Goal: Task Accomplishment & Management: Use online tool/utility

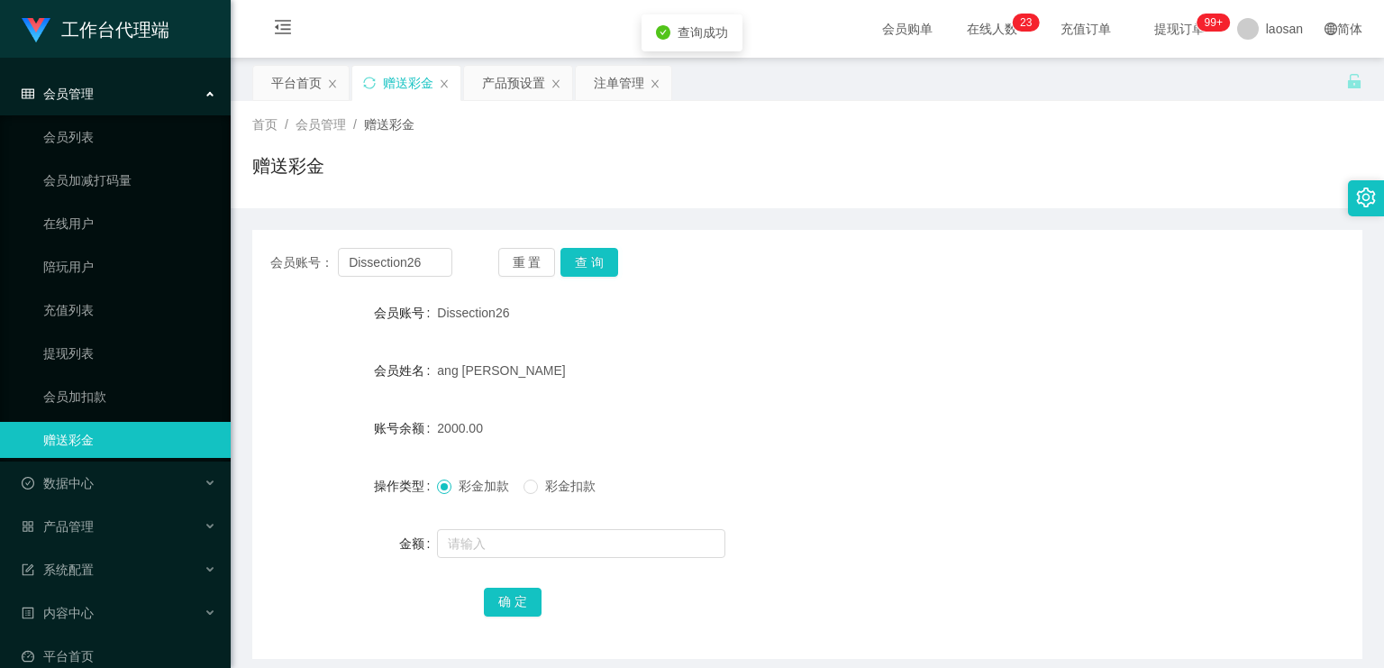
click at [582, 260] on button "查 询" at bounding box center [590, 262] width 58 height 29
click at [584, 260] on button "查 询" at bounding box center [600, 262] width 78 height 29
drag, startPoint x: 1045, startPoint y: 440, endPoint x: 1266, endPoint y: 179, distance: 341.4
click at [1045, 440] on div "2000.00" at bounding box center [761, 428] width 648 height 36
click at [515, 87] on div "产品预设置" at bounding box center [513, 83] width 63 height 34
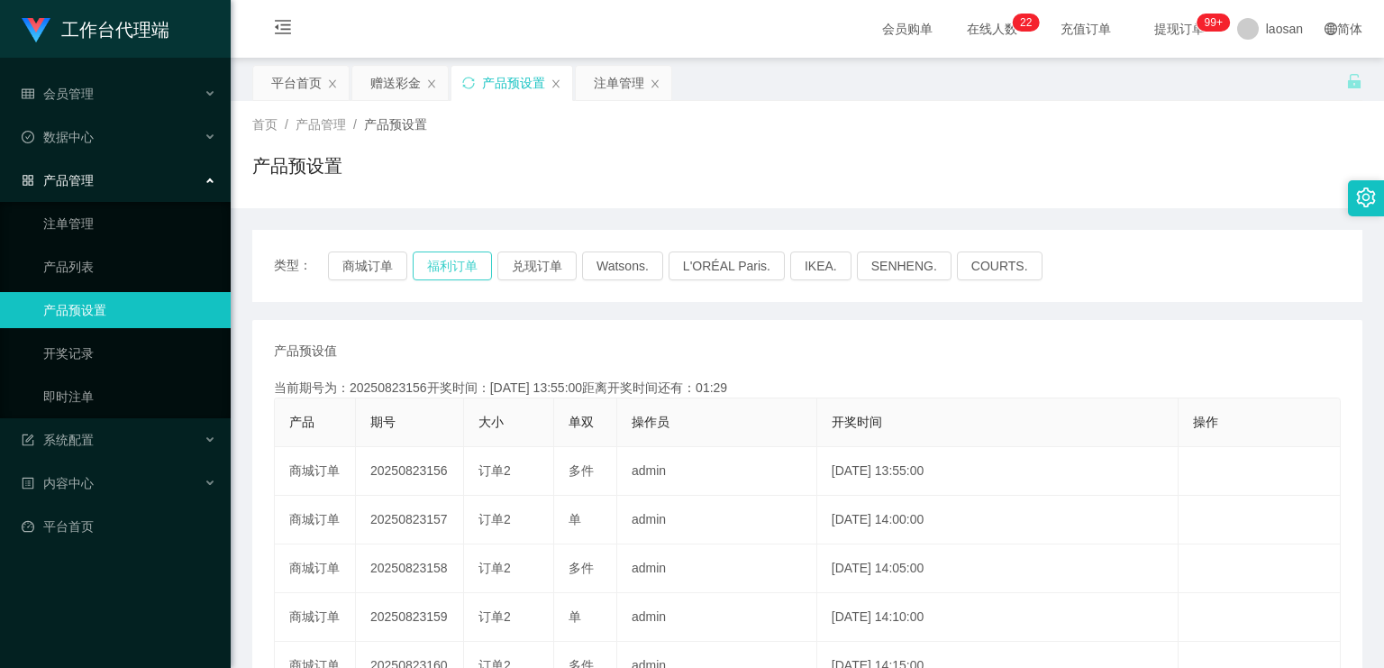
click at [464, 263] on button "福利订单" at bounding box center [452, 265] width 79 height 29
click at [616, 87] on div "注单管理" at bounding box center [619, 83] width 50 height 34
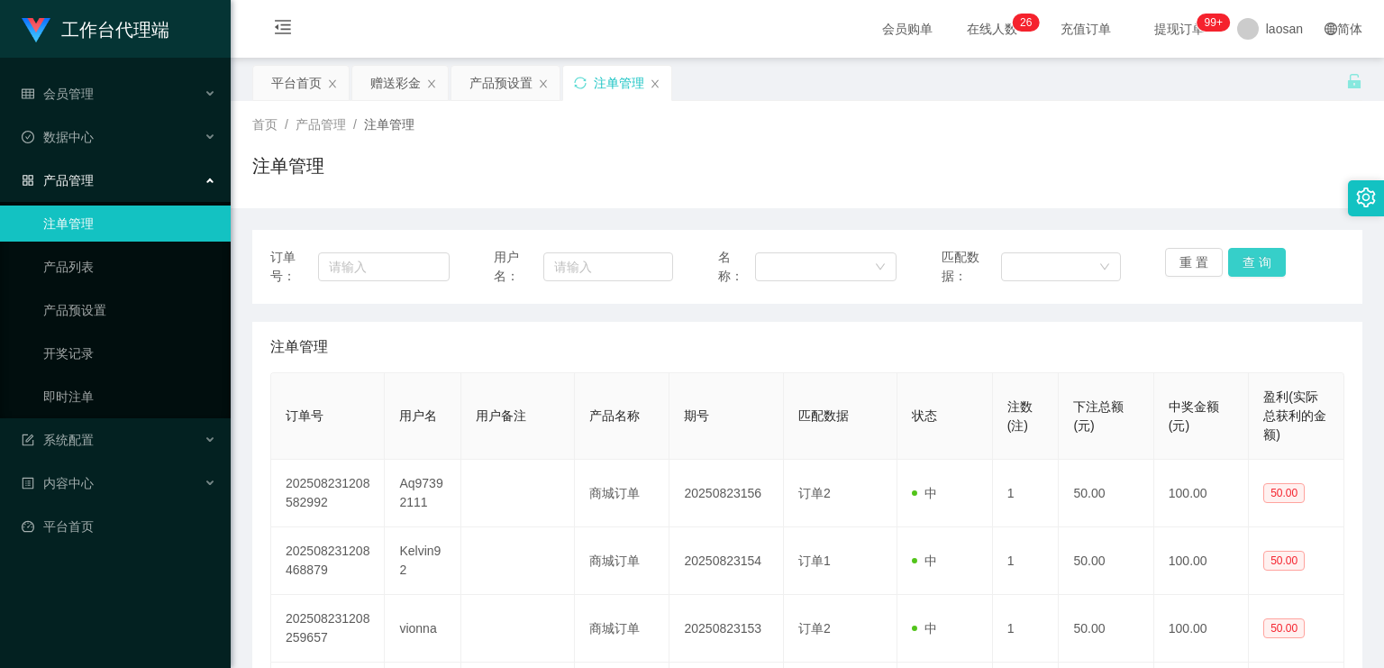
click at [1265, 267] on button "查 询" at bounding box center [1257, 262] width 58 height 29
click at [1263, 267] on button "查 询" at bounding box center [1257, 262] width 58 height 29
click at [1263, 267] on button "查 询" at bounding box center [1267, 262] width 78 height 29
click at [1263, 267] on div "重 置 查 询" at bounding box center [1254, 267] width 179 height 38
click at [1263, 267] on button "查 询" at bounding box center [1257, 262] width 58 height 29
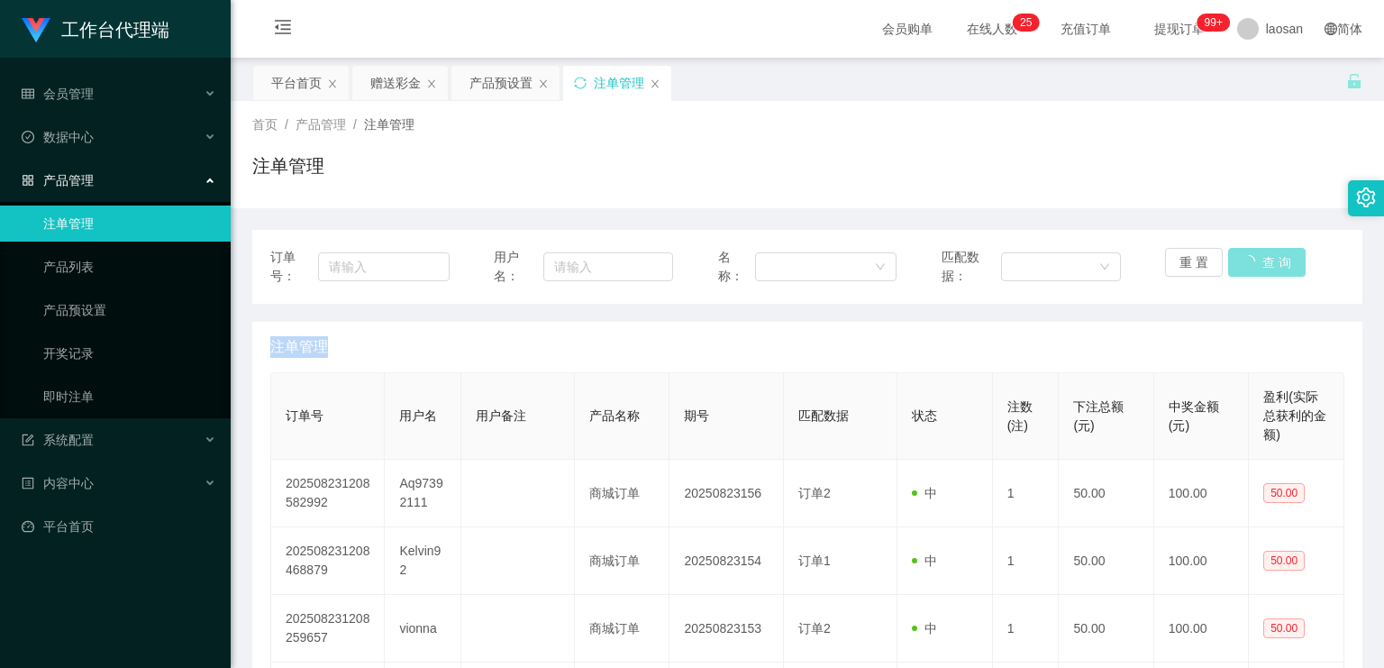
click at [1263, 267] on button "查 询" at bounding box center [1267, 262] width 78 height 29
click at [1263, 267] on div "重 置 查 询" at bounding box center [1254, 267] width 179 height 38
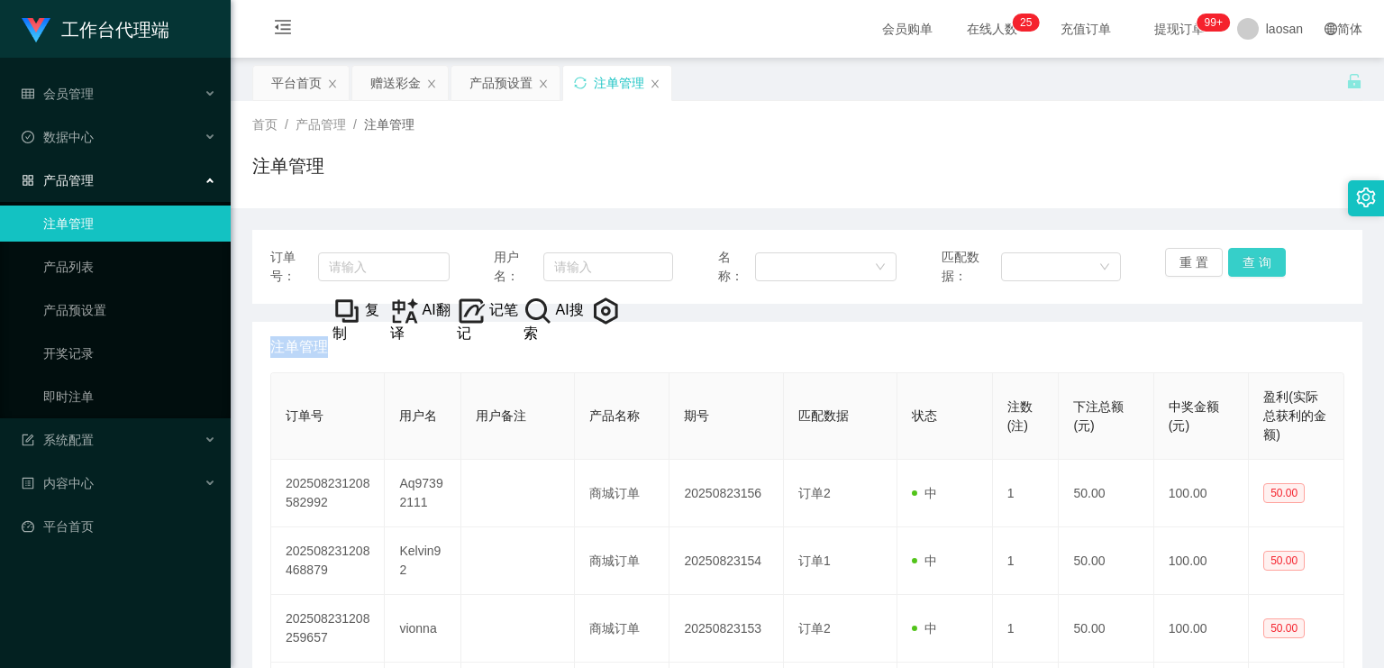
click at [1263, 267] on button "查 询" at bounding box center [1257, 262] width 58 height 29
click at [1263, 267] on div "重 置 查 询" at bounding box center [1254, 267] width 179 height 38
click at [1263, 267] on button "查 询" at bounding box center [1257, 262] width 58 height 29
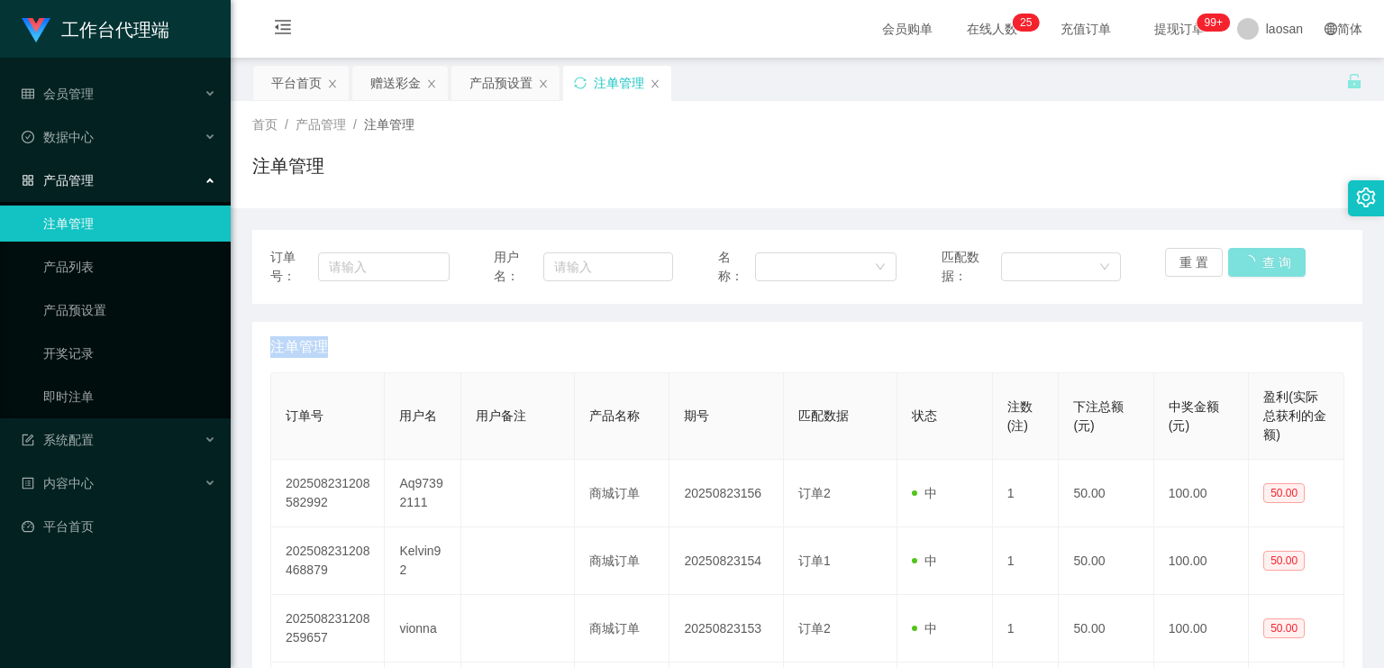
click at [1263, 267] on div "重 置 查 询" at bounding box center [1254, 267] width 179 height 38
click at [1263, 267] on button "查 询" at bounding box center [1257, 262] width 58 height 29
click at [1263, 267] on div "重 置 查 询" at bounding box center [1254, 267] width 179 height 38
click at [1263, 267] on button "查 询" at bounding box center [1257, 262] width 58 height 29
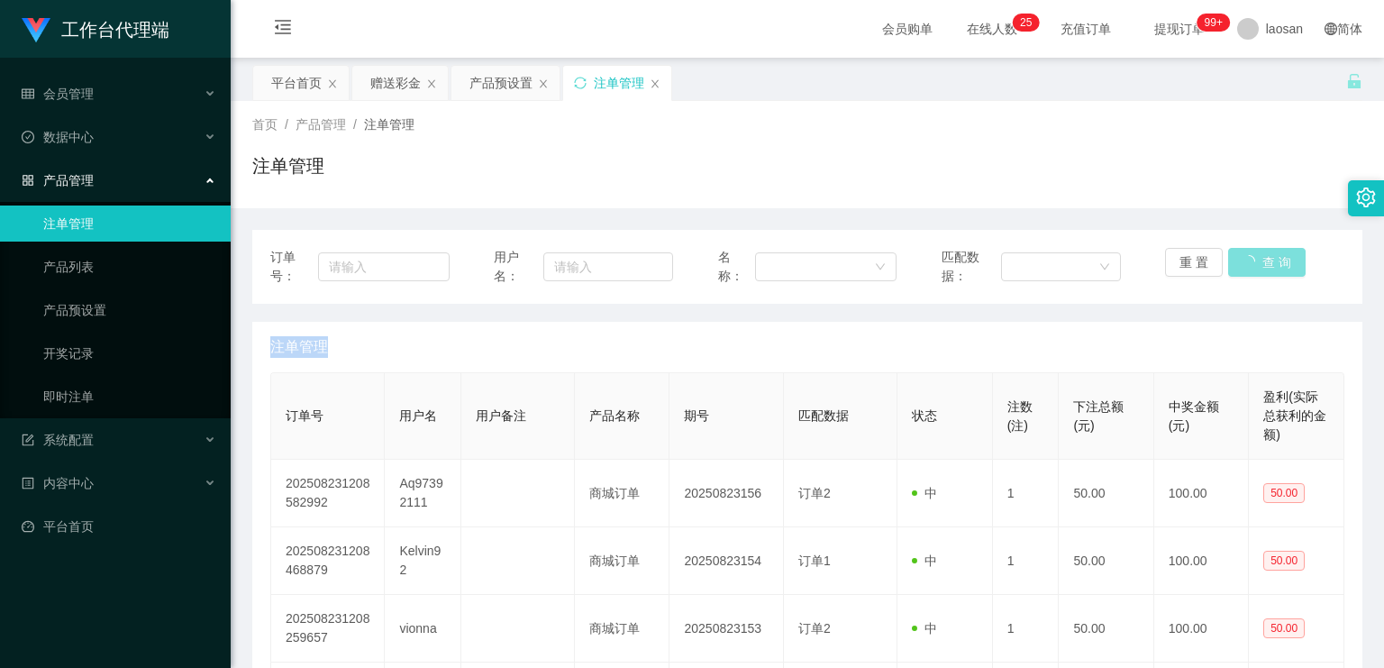
click at [1263, 267] on div "重 置 查 询" at bounding box center [1254, 267] width 179 height 38
click at [1263, 267] on button "查 询" at bounding box center [1257, 262] width 58 height 29
click at [1262, 267] on div "重 置 查 询" at bounding box center [1254, 267] width 179 height 38
click at [1262, 267] on button "查 询" at bounding box center [1257, 262] width 58 height 29
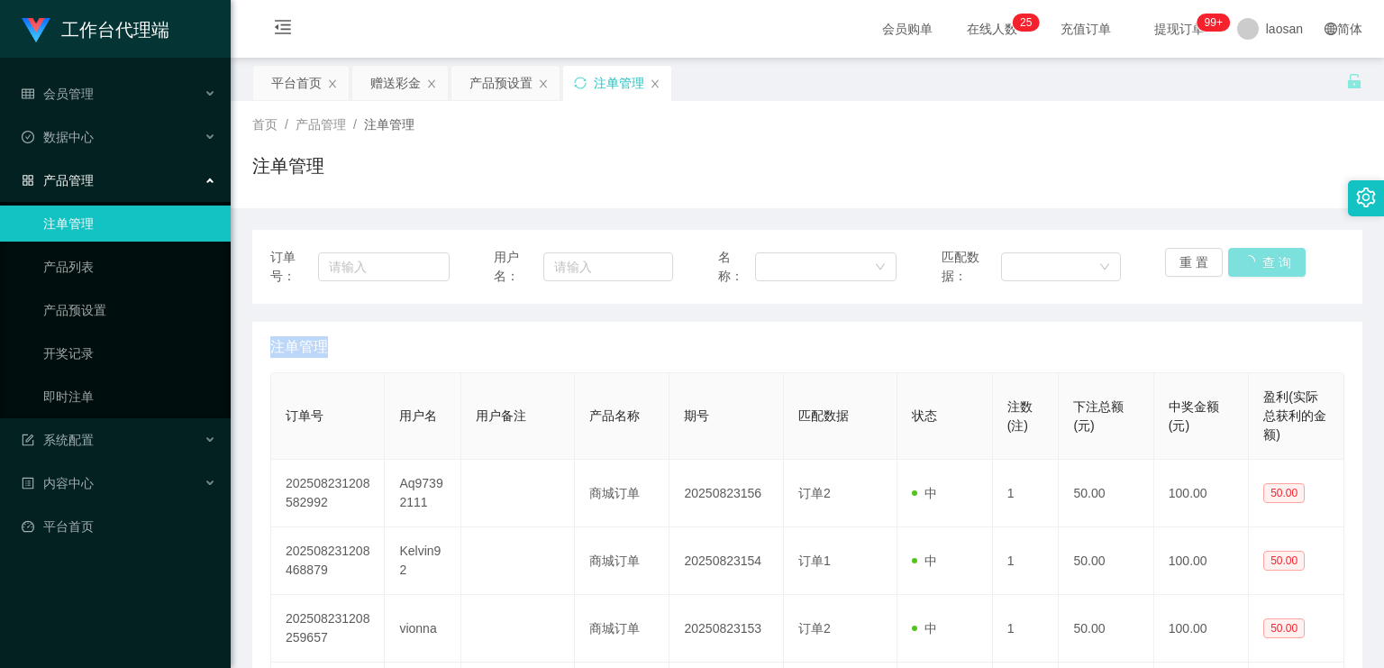
click at [1262, 267] on button "查 询" at bounding box center [1267, 262] width 78 height 29
click at [1262, 267] on div "重 置 查 询" at bounding box center [1254, 267] width 179 height 38
click at [1255, 261] on button "查 询" at bounding box center [1257, 262] width 58 height 29
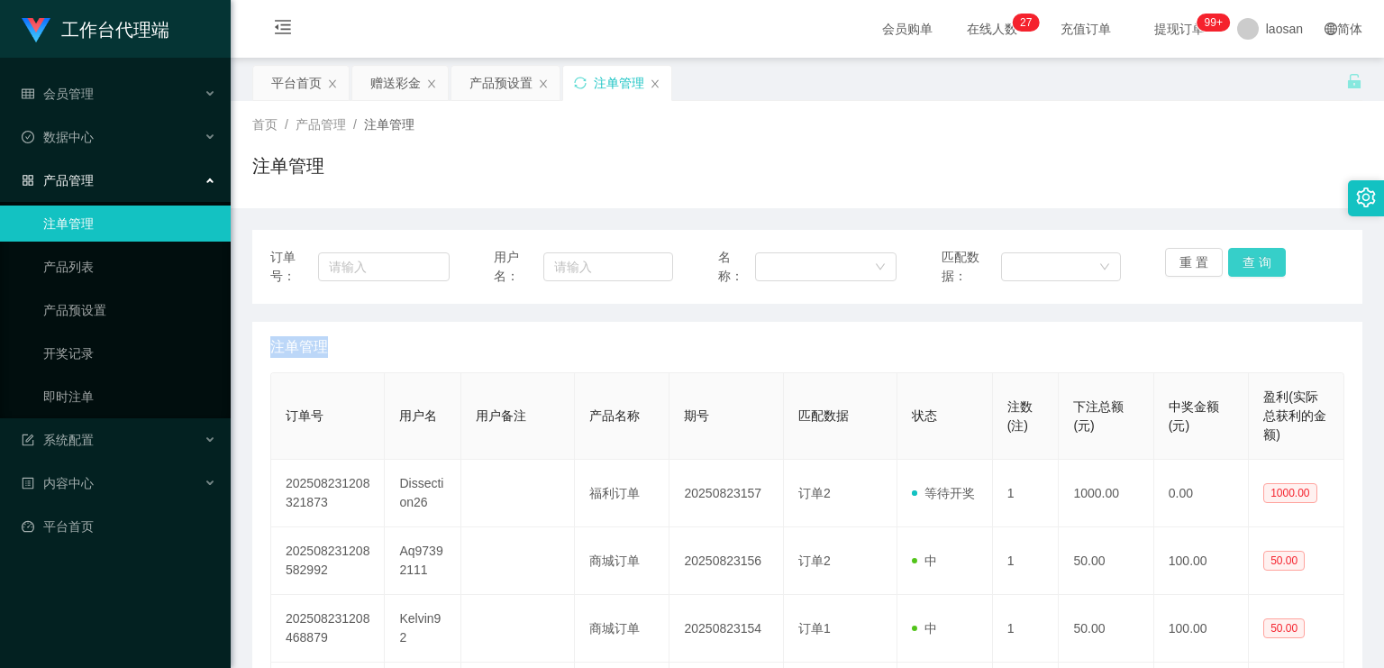
click at [1255, 261] on button "查 询" at bounding box center [1257, 262] width 58 height 29
click at [1255, 261] on div "重 置 查 询" at bounding box center [1254, 267] width 179 height 38
click at [1256, 260] on button "查 询" at bounding box center [1257, 262] width 58 height 29
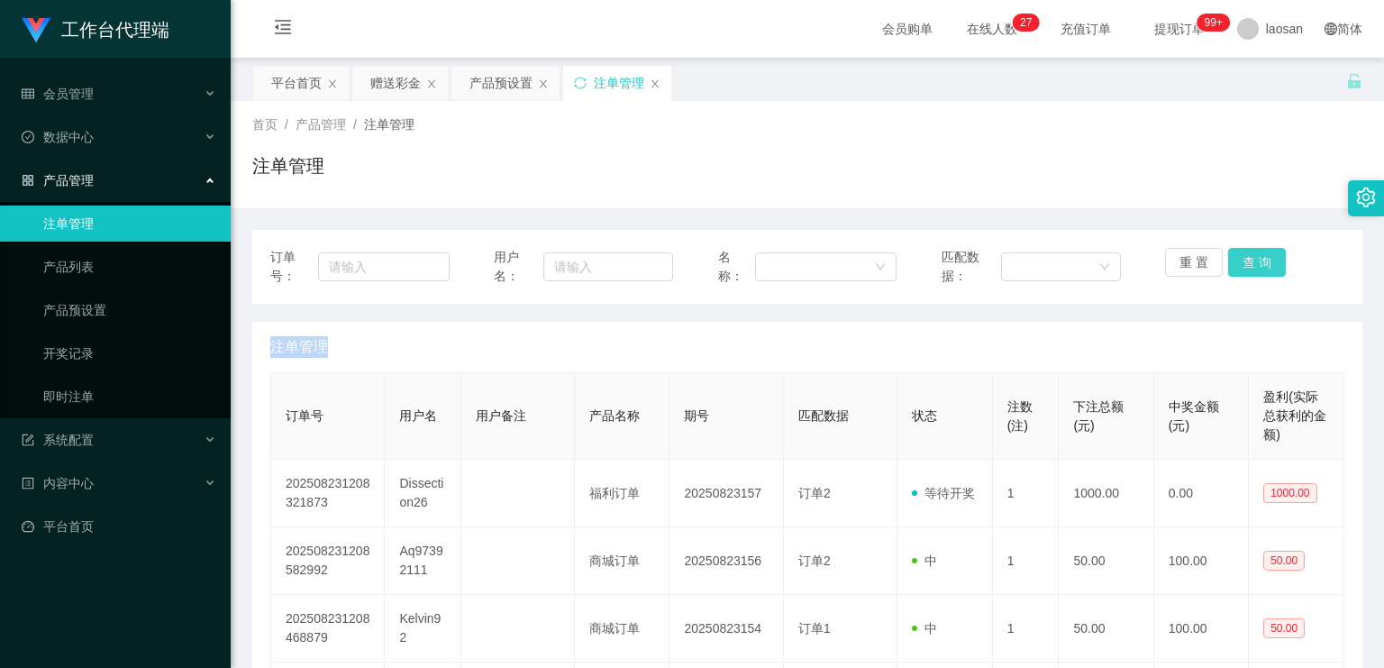
click at [1256, 260] on button "查 询" at bounding box center [1257, 262] width 58 height 29
click at [1256, 260] on button "查 询" at bounding box center [1267, 262] width 78 height 29
click at [1256, 260] on button "查 询" at bounding box center [1257, 262] width 58 height 29
click at [1256, 260] on div "重 置 查 询" at bounding box center [1254, 267] width 179 height 38
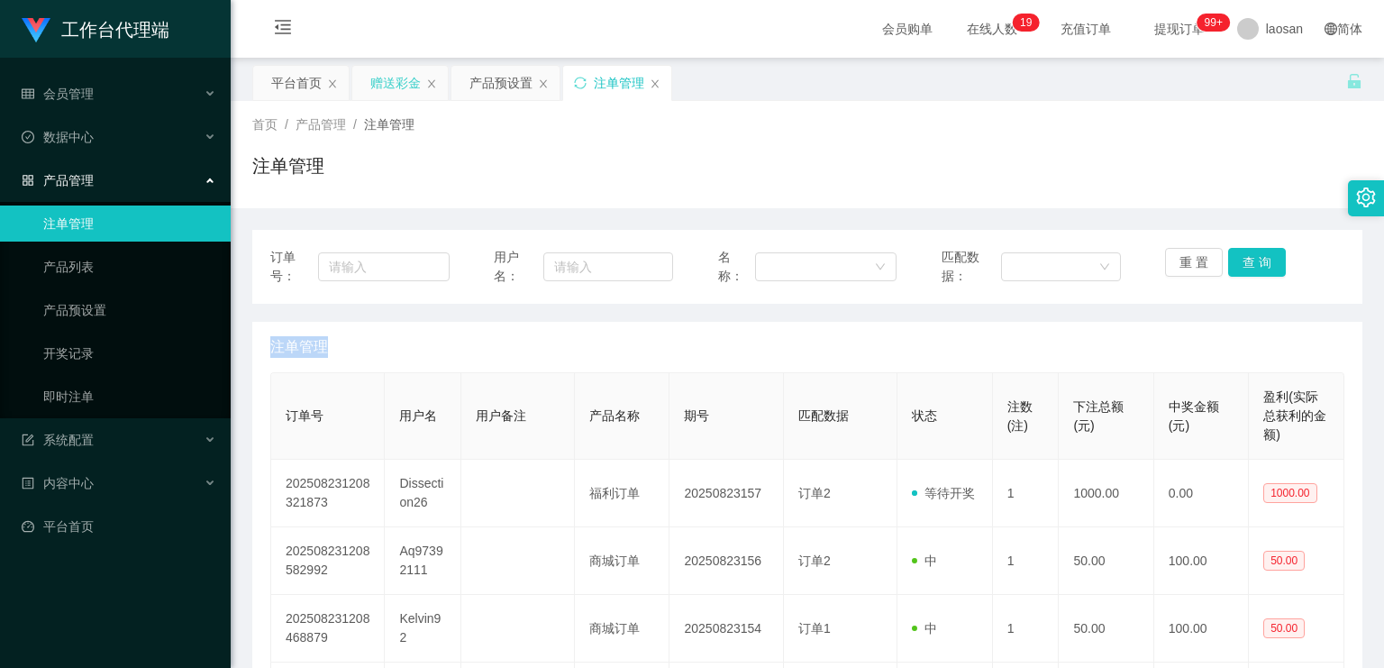
click at [400, 78] on div "赠送彩金" at bounding box center [395, 83] width 50 height 34
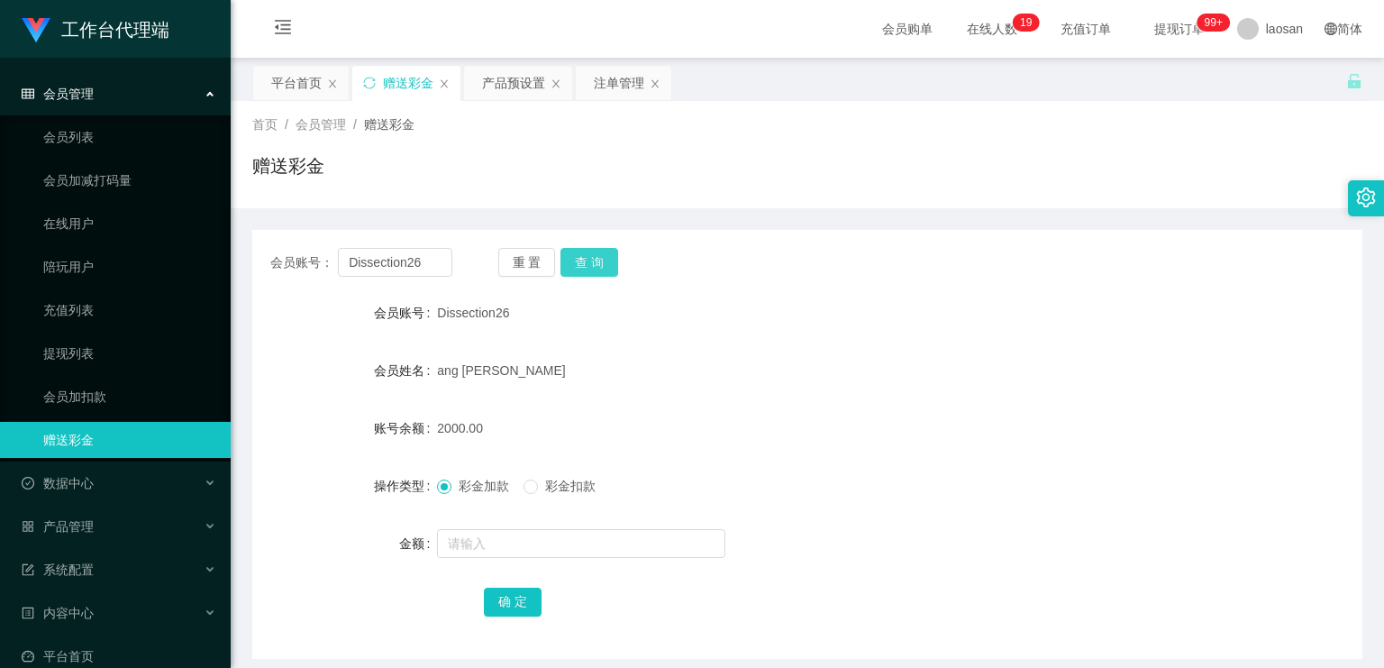
click at [587, 260] on button "查 询" at bounding box center [590, 262] width 58 height 29
